Goal: Information Seeking & Learning: Learn about a topic

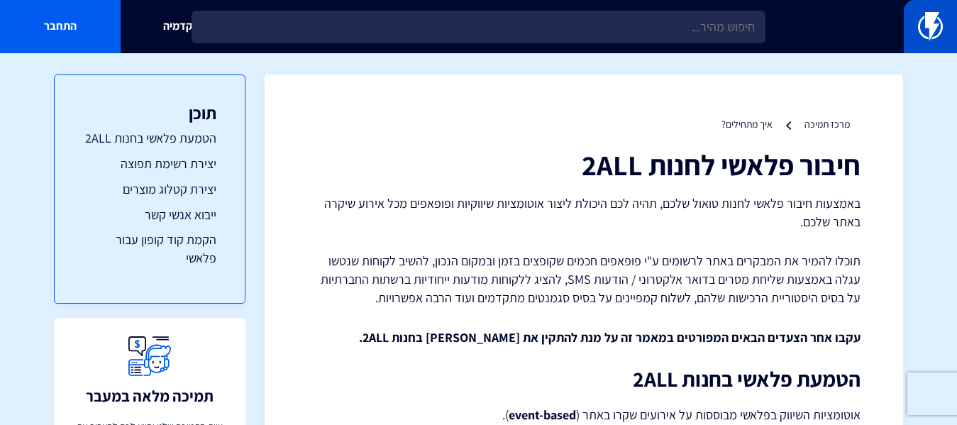
click at [921, 35] on img at bounding box center [930, 26] width 25 height 28
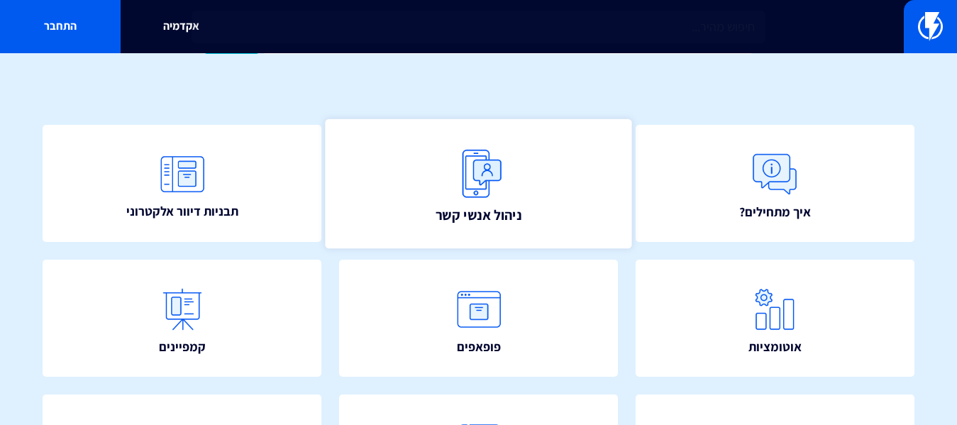
scroll to position [142, 0]
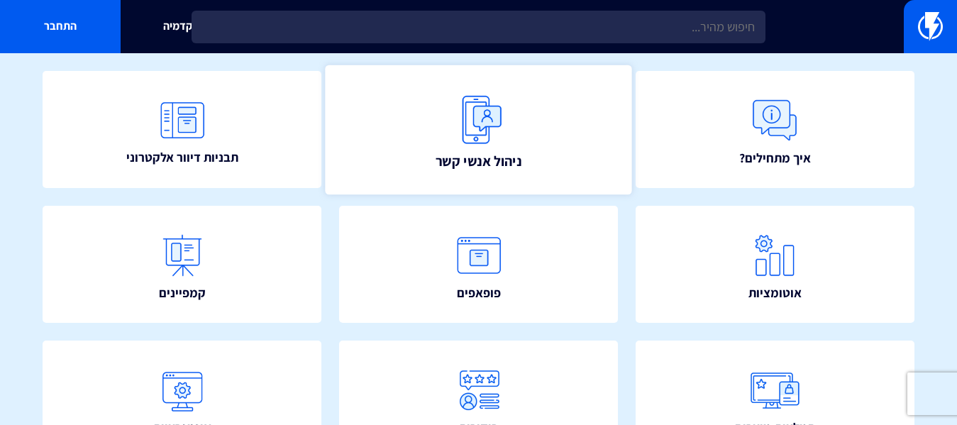
click at [479, 140] on img at bounding box center [479, 119] width 62 height 62
